Goal: Check status: Check status

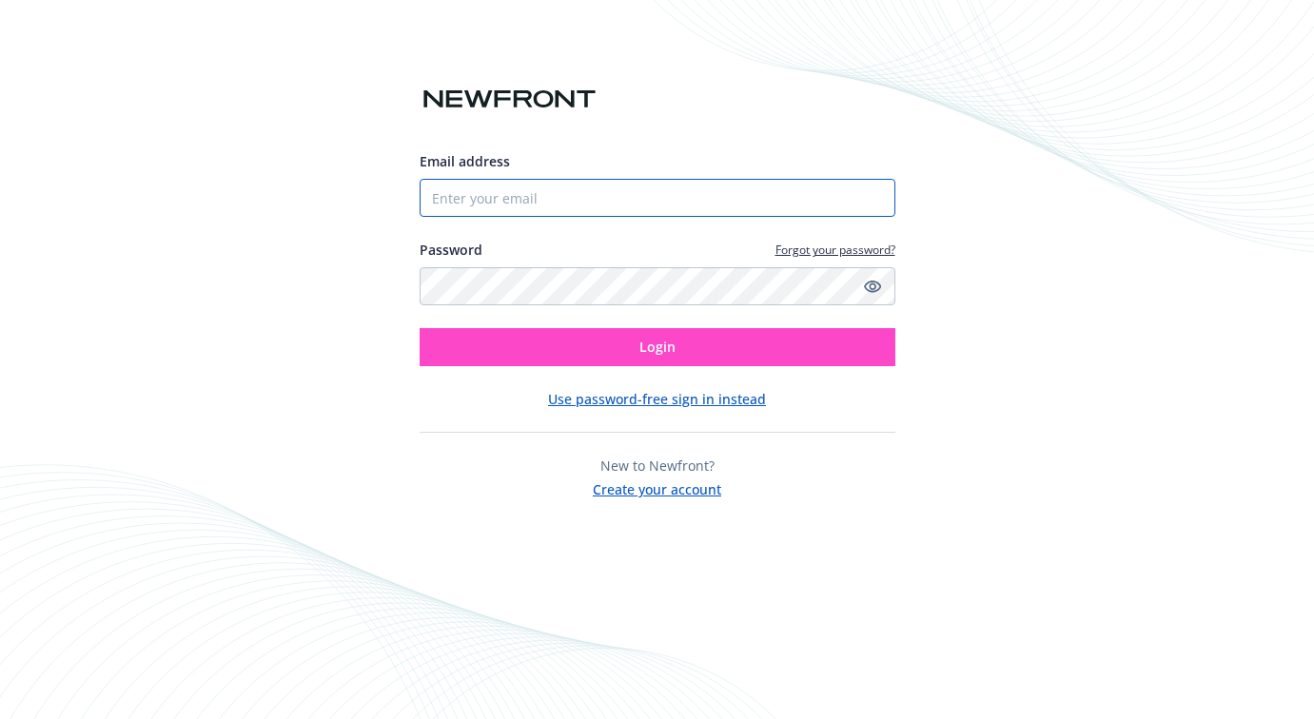
type input "[EMAIL_ADDRESS][DOMAIN_NAME]"
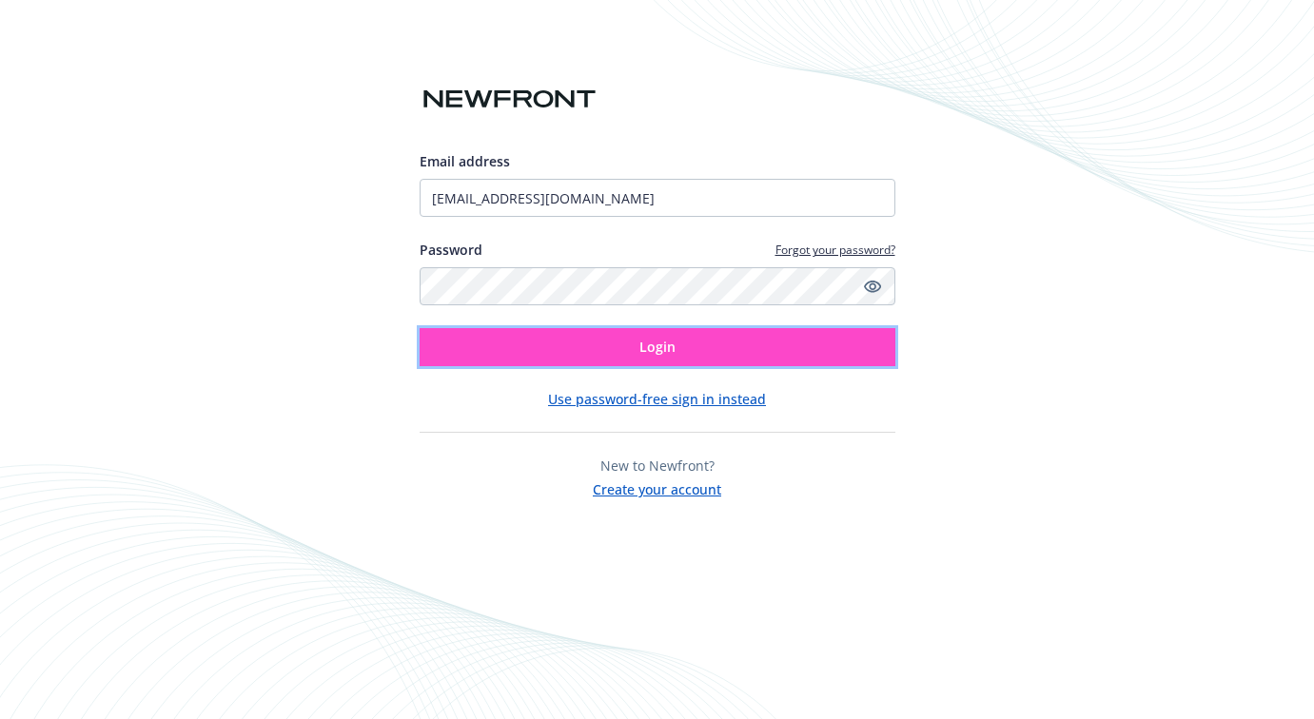
click at [616, 358] on button "Login" at bounding box center [658, 347] width 476 height 38
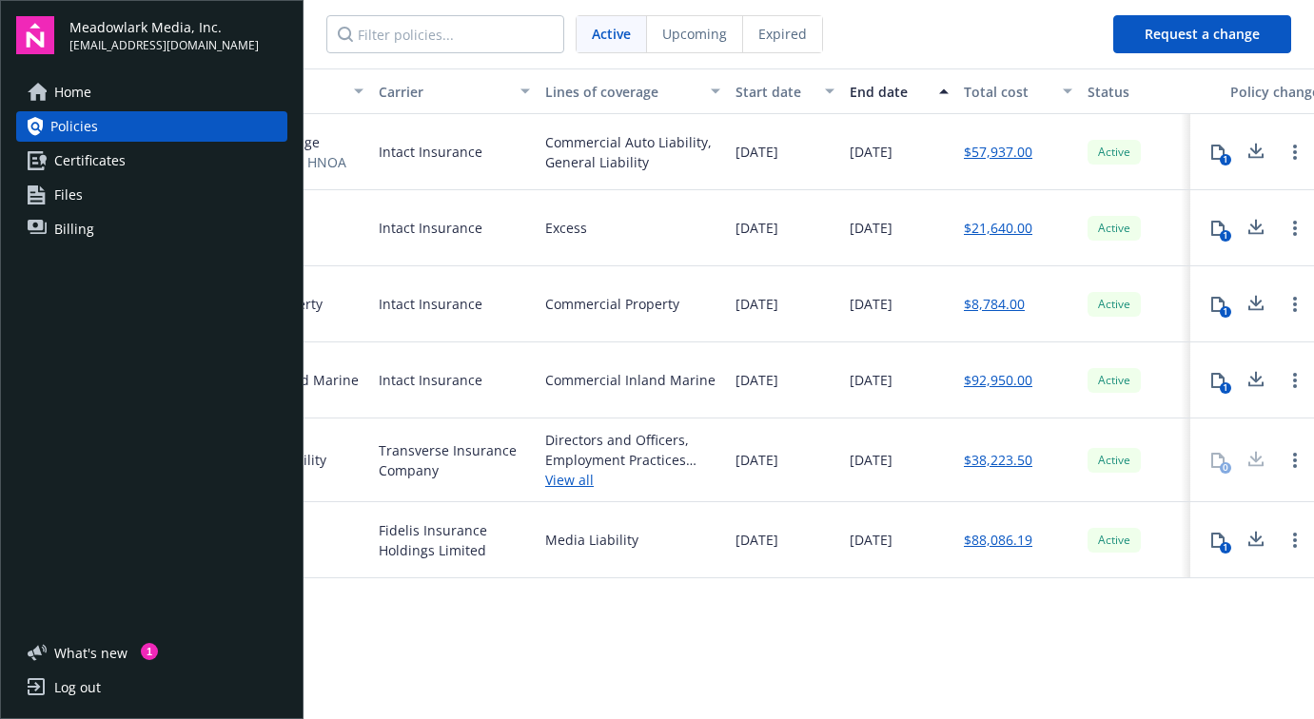
scroll to position [0, 560]
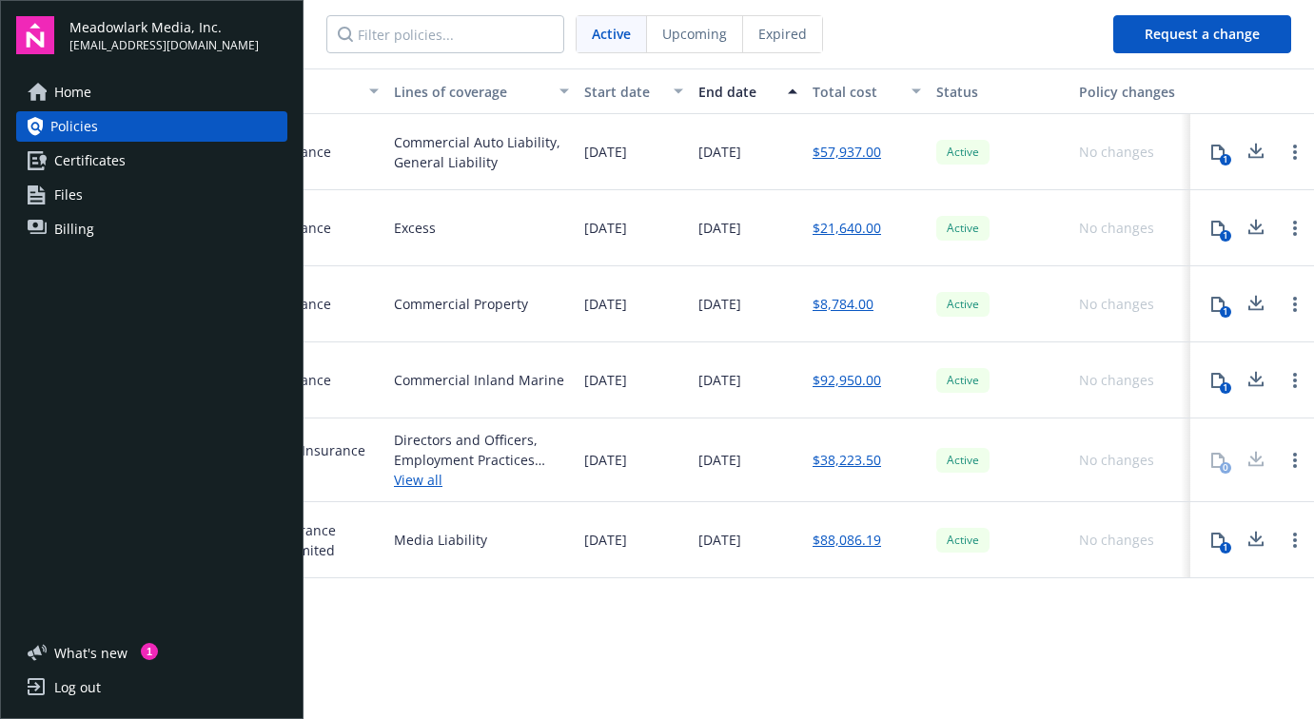
click at [409, 481] on link "View all" at bounding box center [481, 480] width 175 height 20
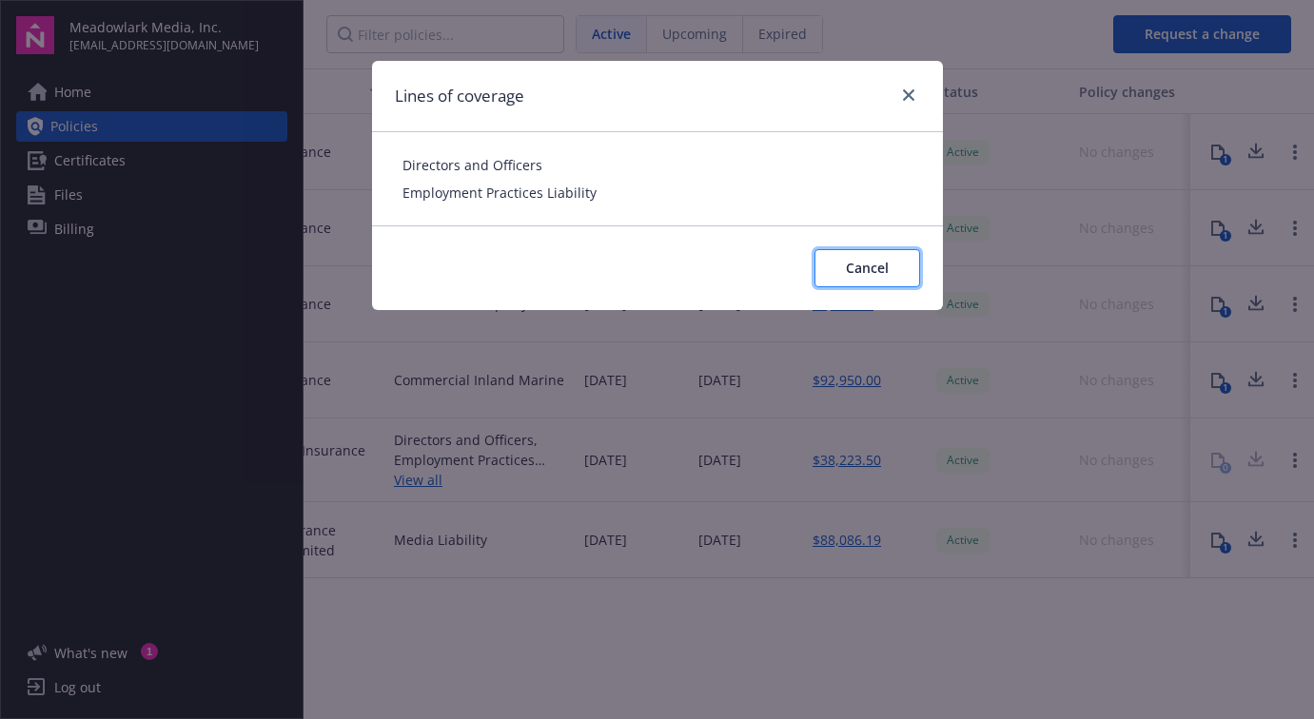
click at [860, 262] on span "Cancel" at bounding box center [867, 268] width 43 height 18
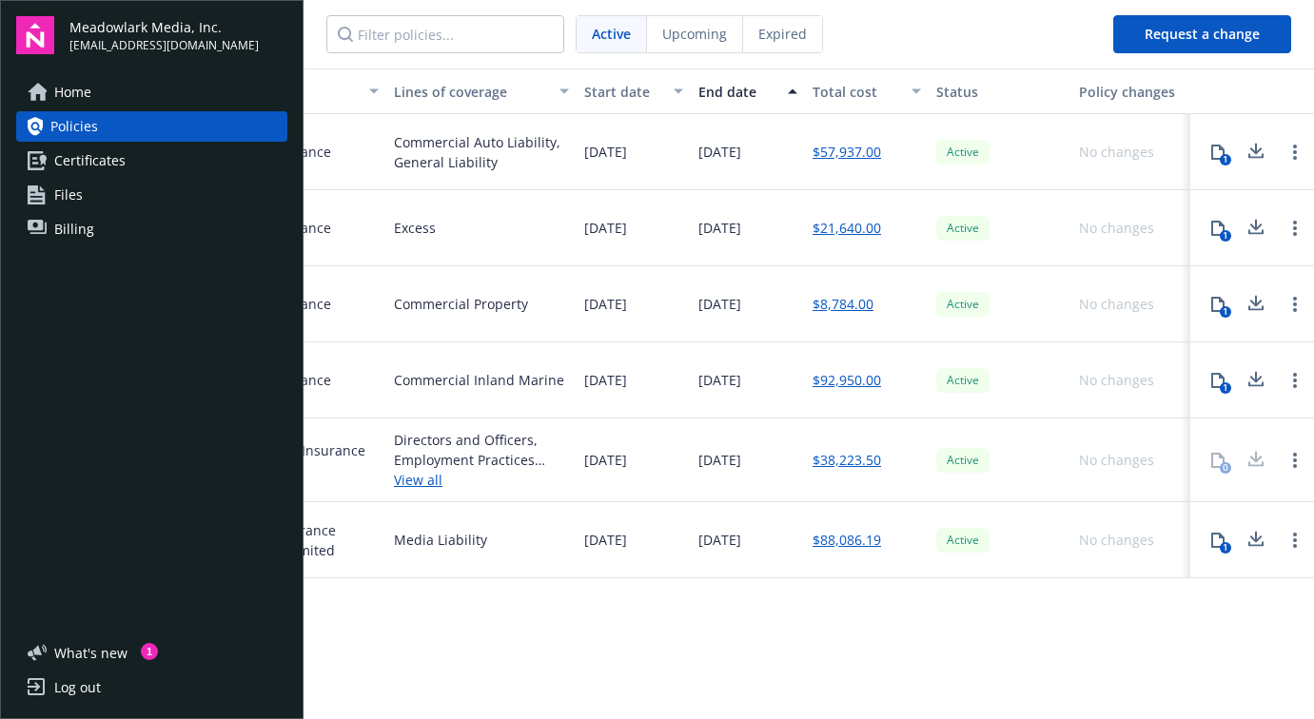
scroll to position [0, 351]
